Goal: Information Seeking & Learning: Learn about a topic

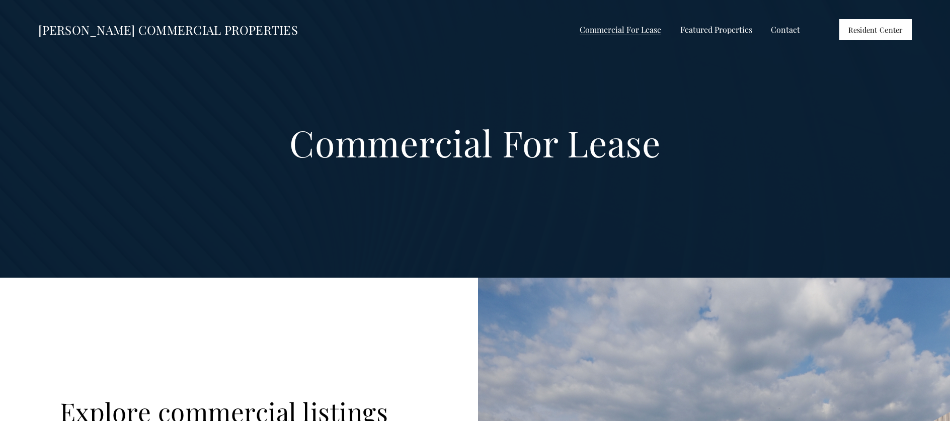
click at [635, 35] on span "Commercial For Lease" at bounding box center [619, 29] width 81 height 13
click at [0, 0] on span "All Listings" at bounding box center [0, 0] width 0 height 0
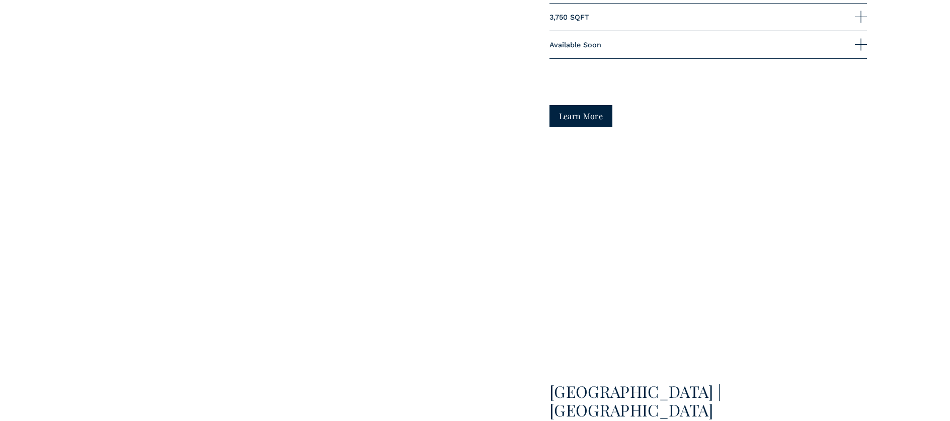
scroll to position [2503, 0]
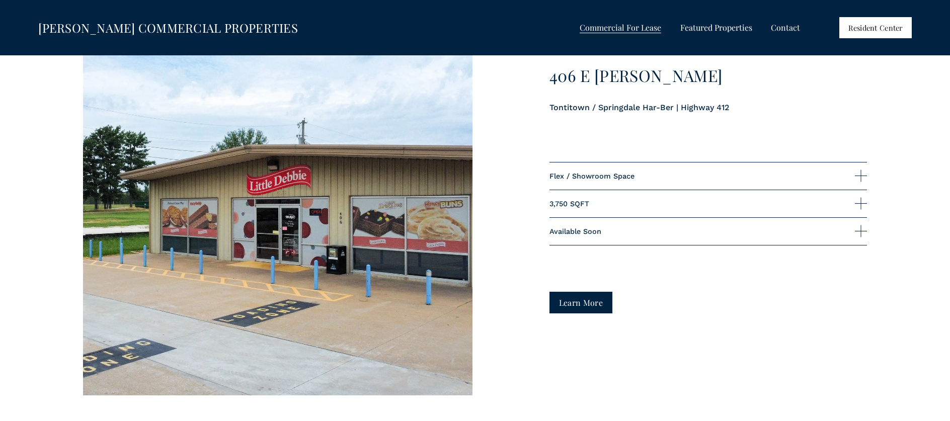
click at [859, 232] on div at bounding box center [861, 231] width 12 height 12
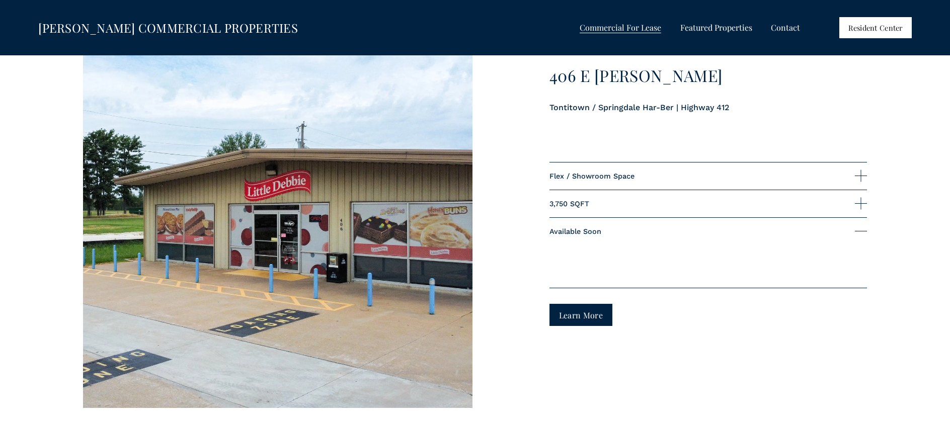
click at [859, 232] on div at bounding box center [861, 231] width 12 height 12
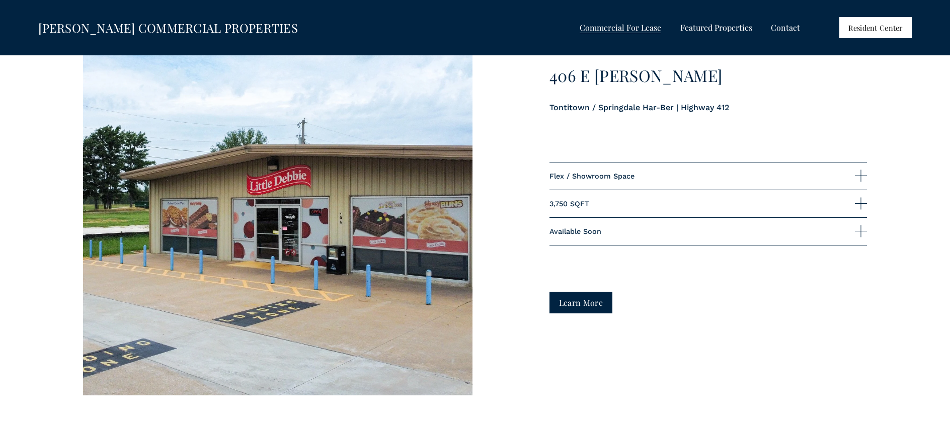
click at [860, 204] on div at bounding box center [860, 204] width 1 height 12
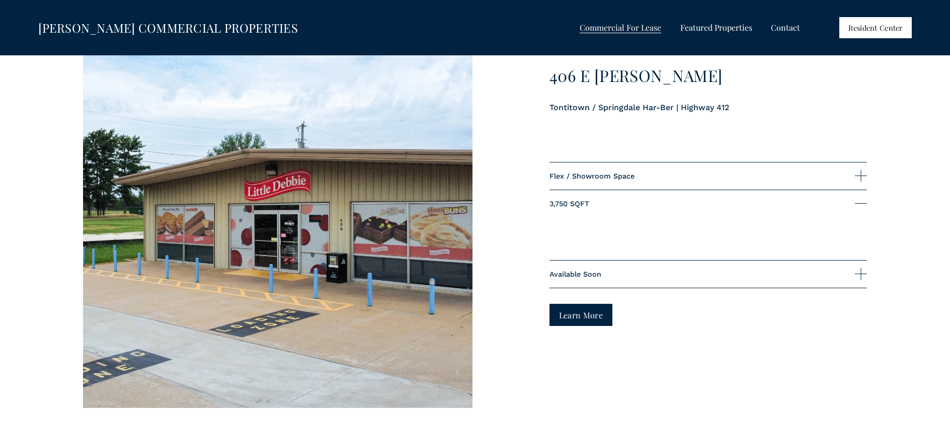
click at [860, 204] on div at bounding box center [861, 203] width 12 height 1
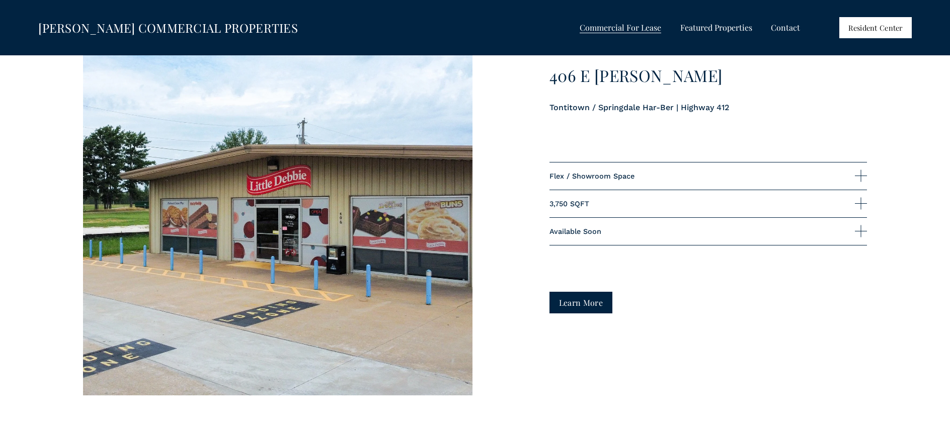
click at [862, 175] on div at bounding box center [861, 176] width 12 height 12
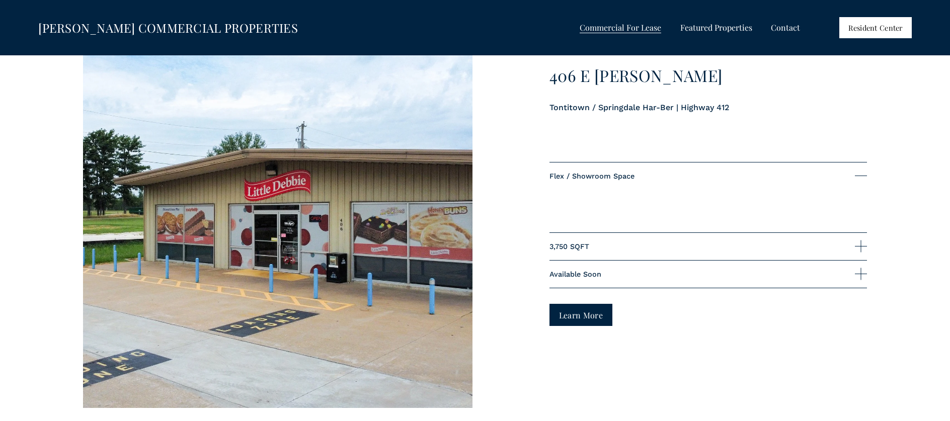
click at [862, 176] on div at bounding box center [861, 176] width 12 height 1
